Goal: Task Accomplishment & Management: Manage account settings

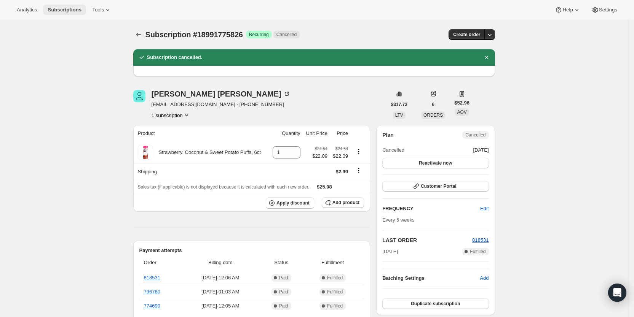
click at [61, 7] on span "Subscriptions" at bounding box center [65, 10] width 34 height 6
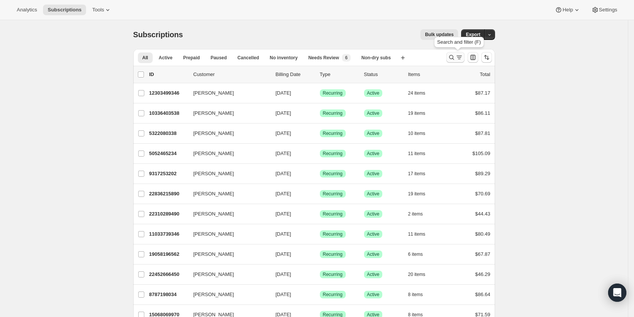
click at [461, 56] on icon "Search and filter results" at bounding box center [458, 56] width 5 height 1
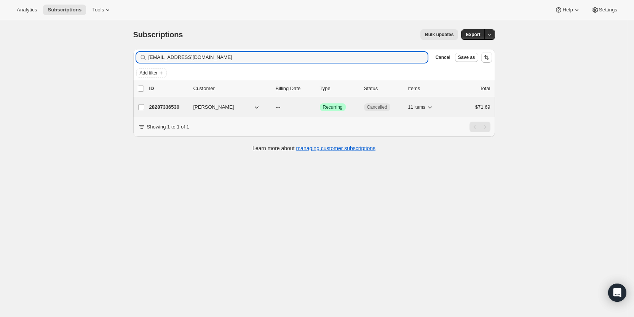
type input "[EMAIL_ADDRESS][DOMAIN_NAME]"
click at [288, 110] on p "---" at bounding box center [295, 108] width 38 height 8
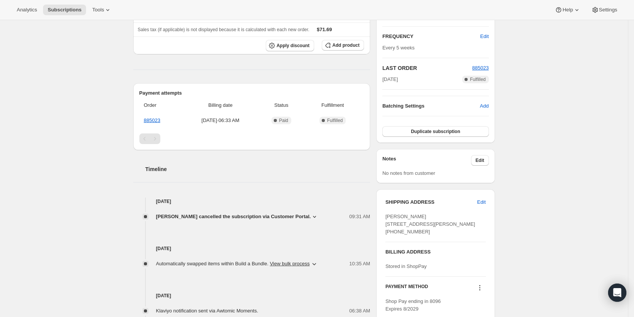
scroll to position [204, 0]
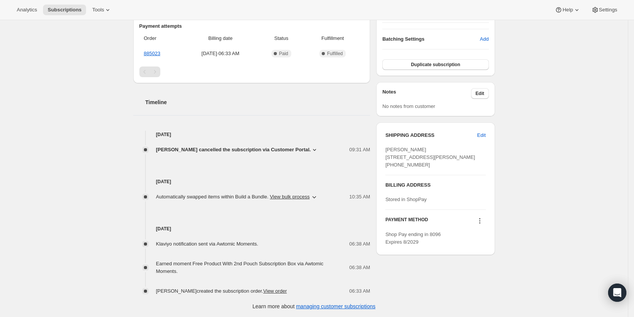
click at [311, 147] on icon at bounding box center [315, 150] width 8 height 8
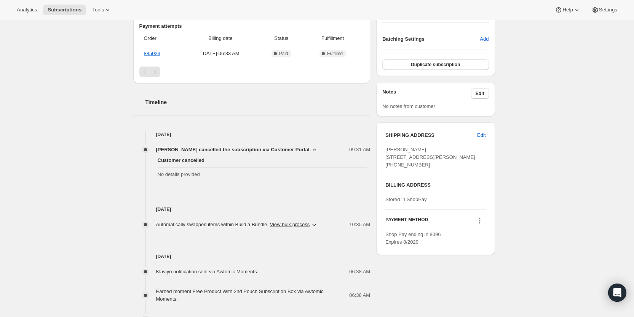
drag, startPoint x: 54, startPoint y: 124, endPoint x: 262, endPoint y: 151, distance: 209.9
click at [54, 124] on div "Subscription #28287336530. This page is ready Subscription #28287336530 Success…" at bounding box center [314, 81] width 628 height 530
click at [69, 8] on span "Subscriptions" at bounding box center [65, 10] width 34 height 6
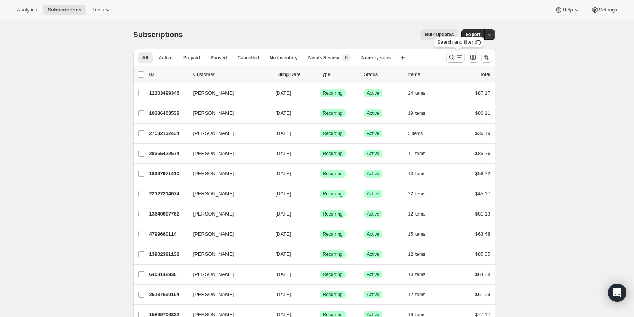
click at [463, 53] on button "Search and filter results" at bounding box center [455, 57] width 18 height 11
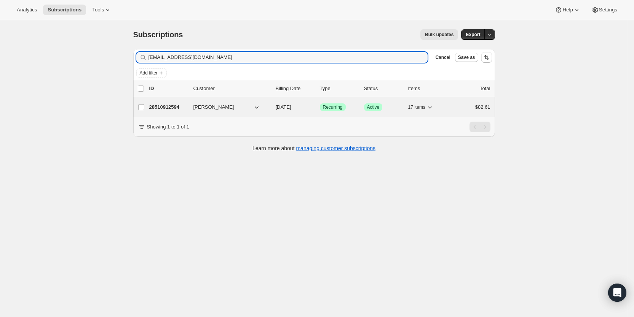
type input "[EMAIL_ADDRESS][DOMAIN_NAME]"
click at [291, 110] on span "[DATE]" at bounding box center [284, 107] width 16 height 6
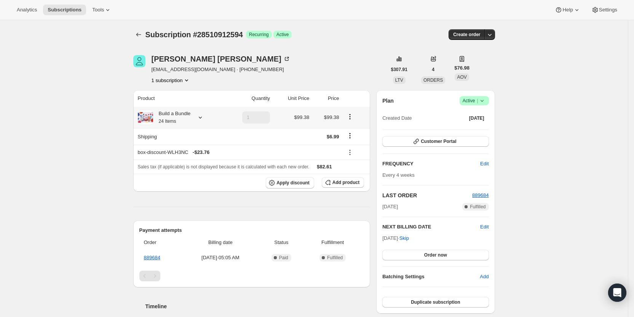
click at [201, 117] on icon at bounding box center [200, 118] width 3 height 2
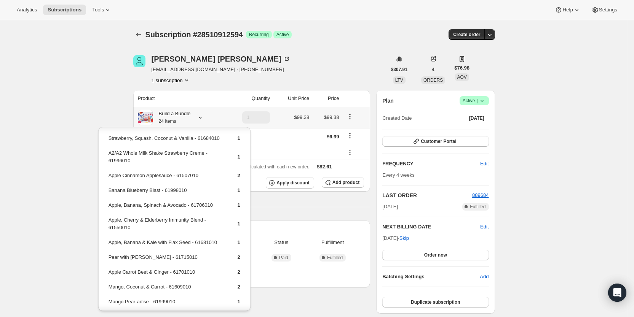
scroll to position [101, 0]
click at [348, 182] on span "Add product" at bounding box center [345, 183] width 27 height 6
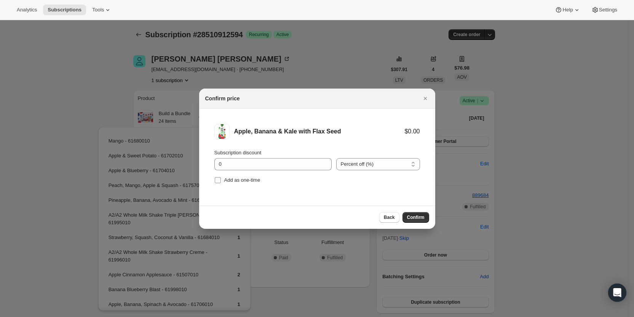
click at [216, 180] on input "Add as one-time" at bounding box center [218, 180] width 6 height 6
checkbox input "true"
click at [409, 218] on span "Confirm" at bounding box center [416, 218] width 18 height 6
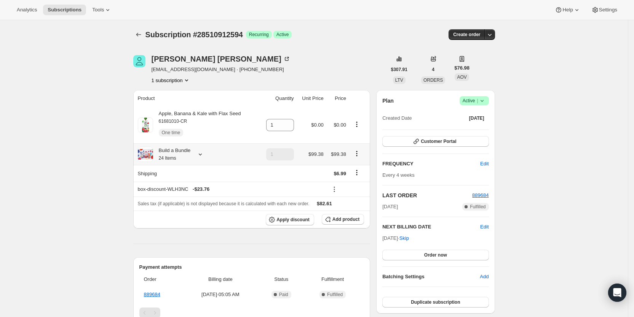
click at [203, 154] on icon at bounding box center [200, 155] width 8 height 8
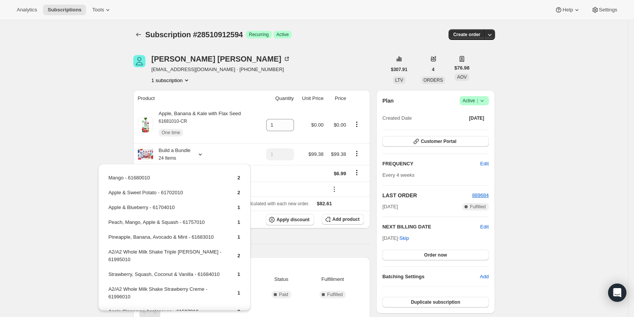
click at [111, 134] on div "Subscription #28510912594. This page is ready Subscription #28510912594 Success…" at bounding box center [314, 271] width 628 height 502
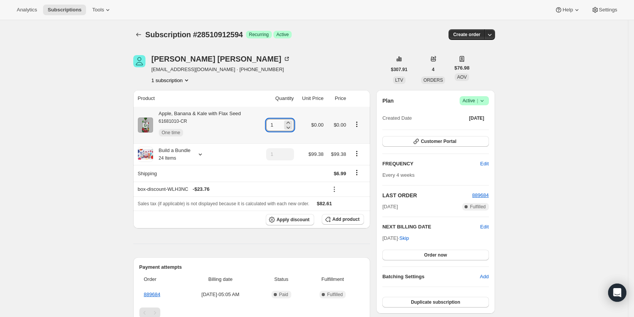
drag, startPoint x: 273, startPoint y: 126, endPoint x: 280, endPoint y: 126, distance: 6.9
click at [280, 126] on input "1" at bounding box center [274, 125] width 16 height 12
type input "4"
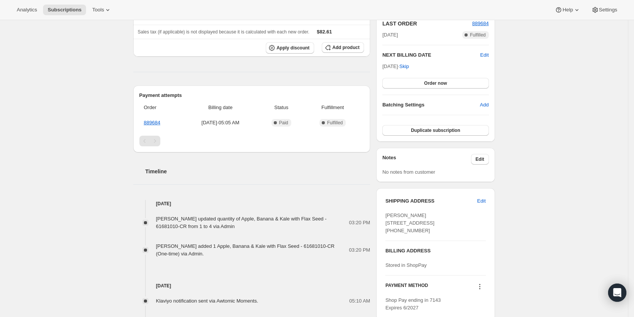
scroll to position [174, 0]
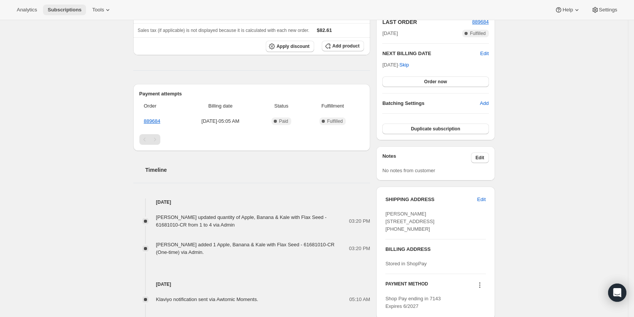
click at [61, 11] on span "Subscriptions" at bounding box center [65, 10] width 34 height 6
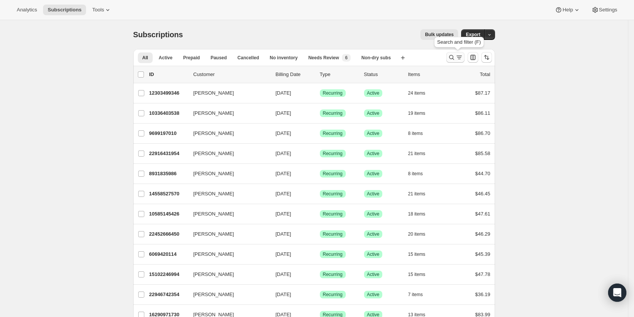
click at [461, 57] on icon "Search and filter results" at bounding box center [459, 58] width 8 height 8
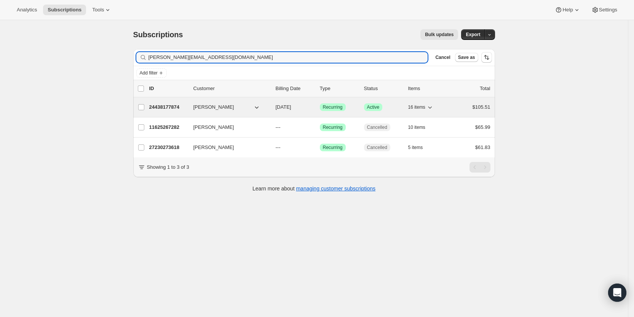
type input "[PERSON_NAME][EMAIL_ADDRESS][DOMAIN_NAME]"
click at [291, 108] on span "[DATE]" at bounding box center [284, 107] width 16 height 6
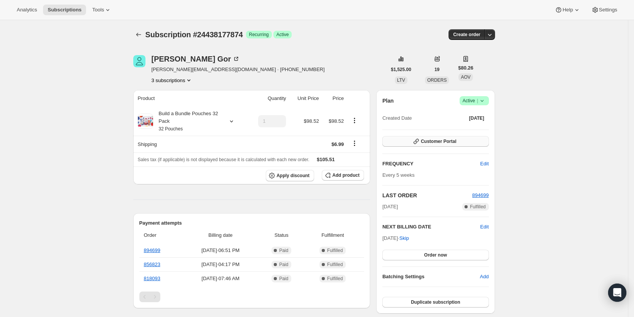
click at [468, 141] on button "Customer Portal" at bounding box center [435, 141] width 106 height 11
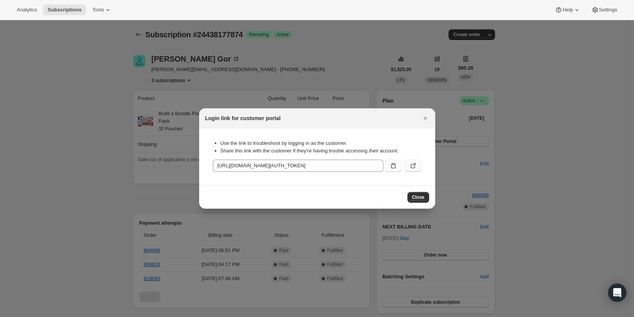
click at [417, 166] on button ":rhsr:" at bounding box center [413, 166] width 17 height 12
drag, startPoint x: 425, startPoint y: 116, endPoint x: 514, endPoint y: 102, distance: 90.2
click at [425, 116] on icon "Close" at bounding box center [425, 119] width 8 height 8
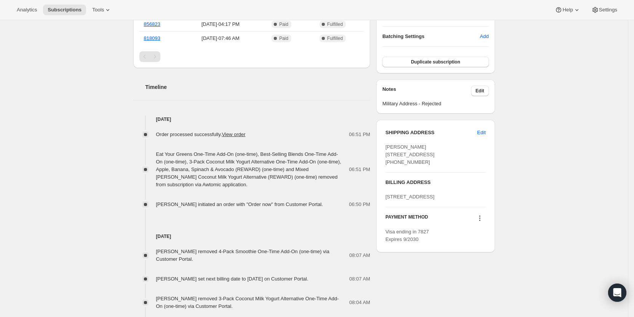
scroll to position [170, 0]
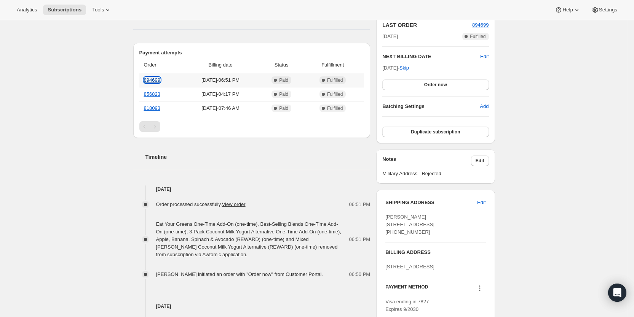
click at [158, 80] on link "894699" at bounding box center [152, 80] width 16 height 6
click at [55, 10] on span "Subscriptions" at bounding box center [65, 10] width 34 height 6
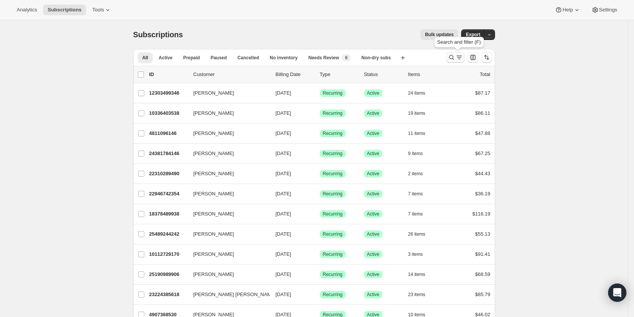
click at [458, 57] on icon "Search and filter results" at bounding box center [459, 58] width 8 height 8
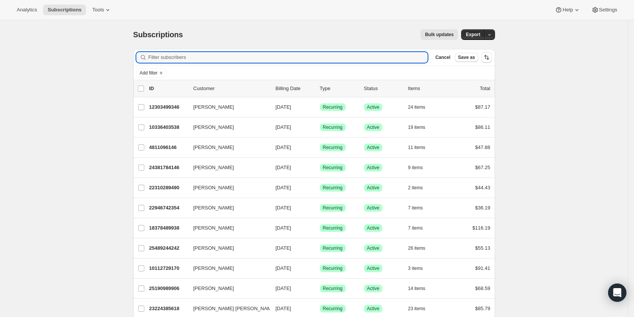
paste input "[EMAIL_ADDRESS][DOMAIN_NAME]"
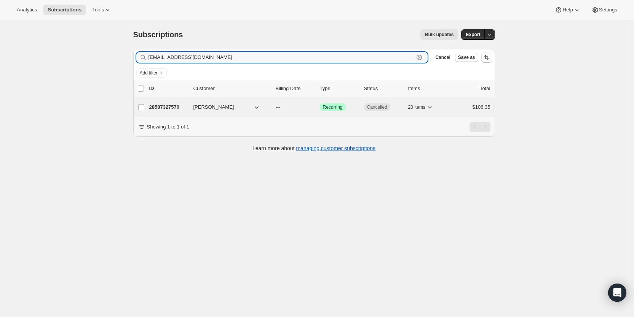
type input "[EMAIL_ADDRESS][DOMAIN_NAME]"
click at [280, 109] on span "---" at bounding box center [278, 107] width 5 height 6
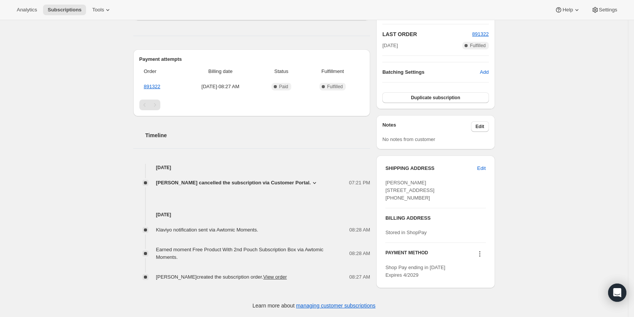
scroll to position [186, 0]
click at [311, 179] on icon at bounding box center [315, 183] width 8 height 8
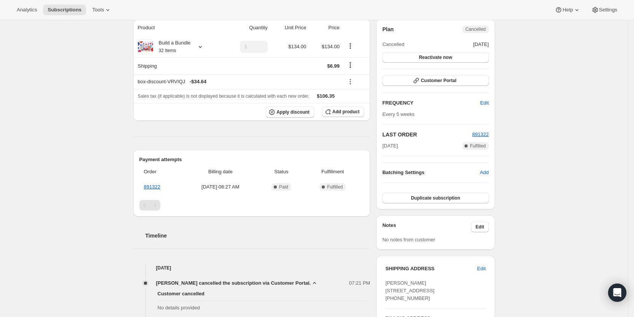
scroll to position [0, 0]
